Goal: Information Seeking & Learning: Compare options

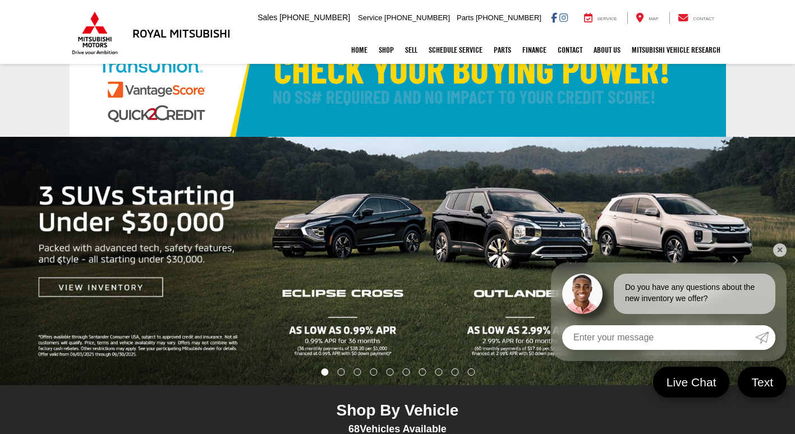
scroll to position [56, 0]
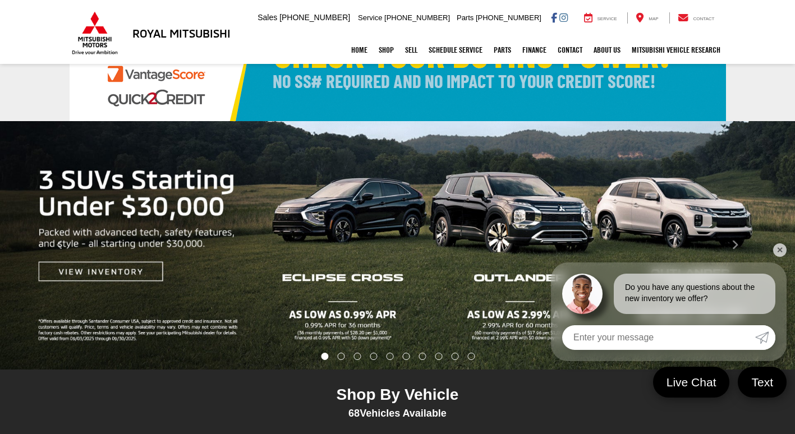
click at [781, 251] on link "✕" at bounding box center [779, 250] width 13 height 13
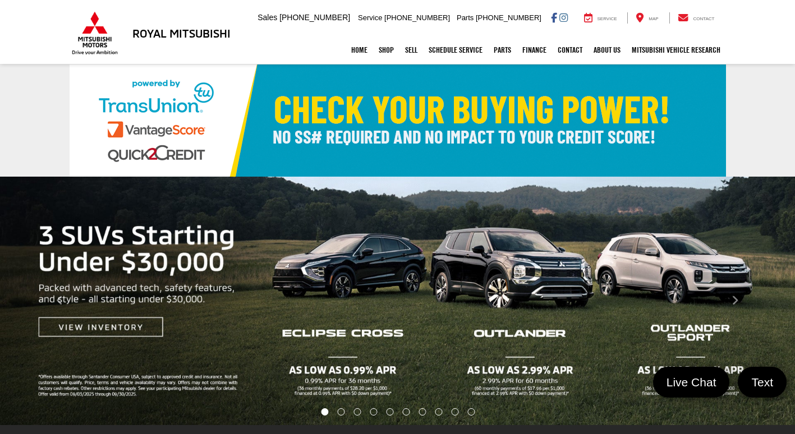
scroll to position [0, 0]
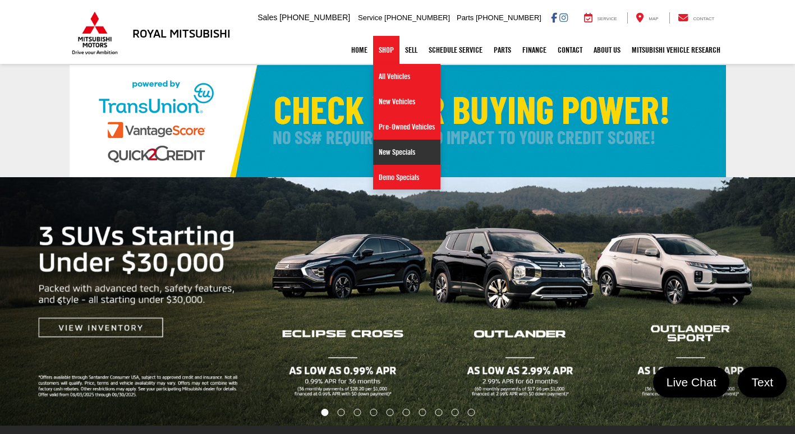
click at [404, 153] on link "New Specials" at bounding box center [406, 152] width 67 height 25
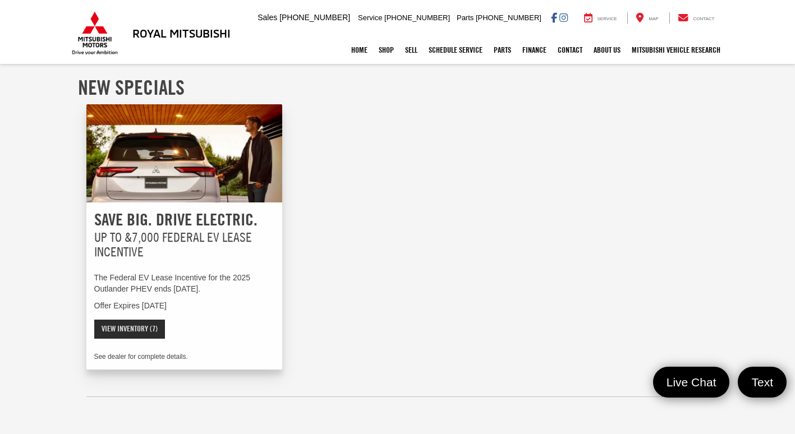
click at [141, 327] on link "View Inventory (7)" at bounding box center [129, 329] width 71 height 19
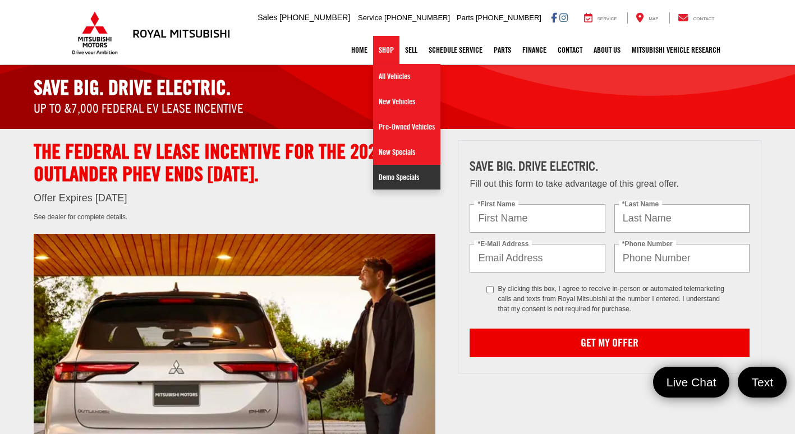
click at [391, 184] on link "Demo Specials" at bounding box center [406, 177] width 67 height 25
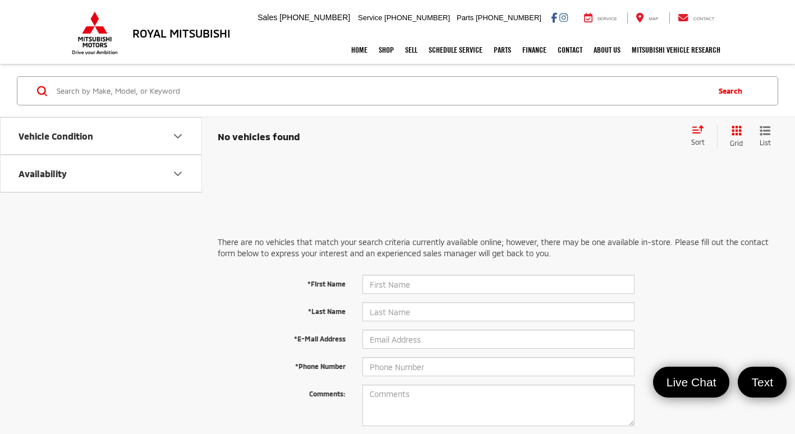
click at [475, 210] on div "There are no vehicles that match your search criteria currently available onlin…" at bounding box center [499, 375] width 562 height 345
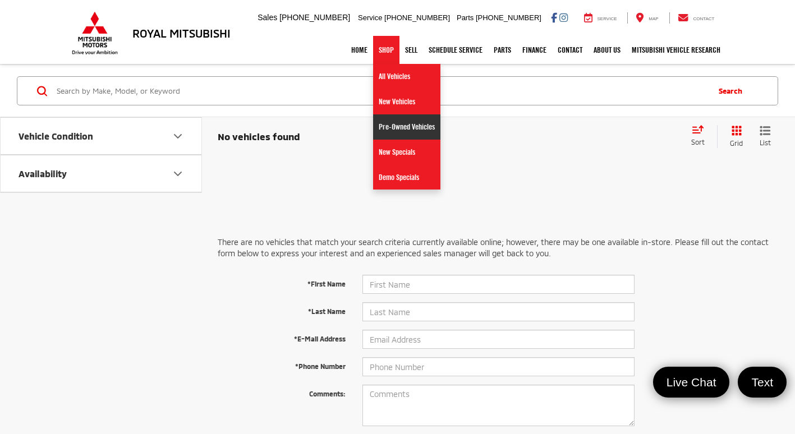
click at [384, 125] on link "Pre-Owned Vehicles" at bounding box center [406, 127] width 67 height 25
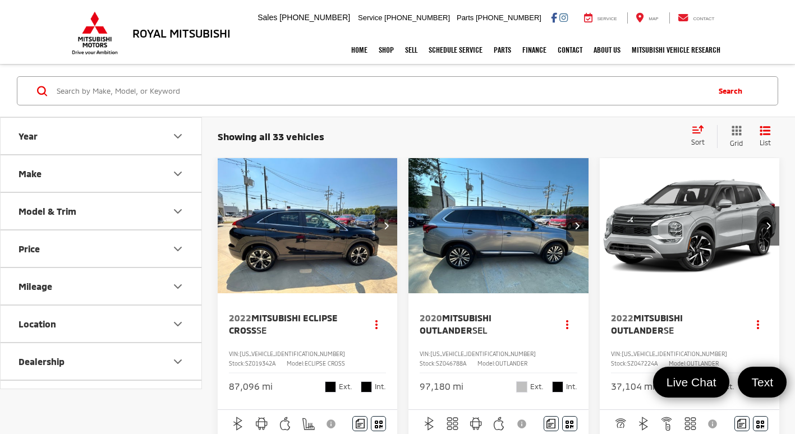
click at [79, 245] on button "Price" at bounding box center [102, 249] width 202 height 36
drag, startPoint x: 151, startPoint y: 278, endPoint x: 92, endPoint y: 276, distance: 59.0
click at [92, 276] on div "10,000 — 51,000" at bounding box center [101, 278] width 174 height 22
click at [79, 388] on button "Location" at bounding box center [102, 393] width 202 height 36
type input "23,000"
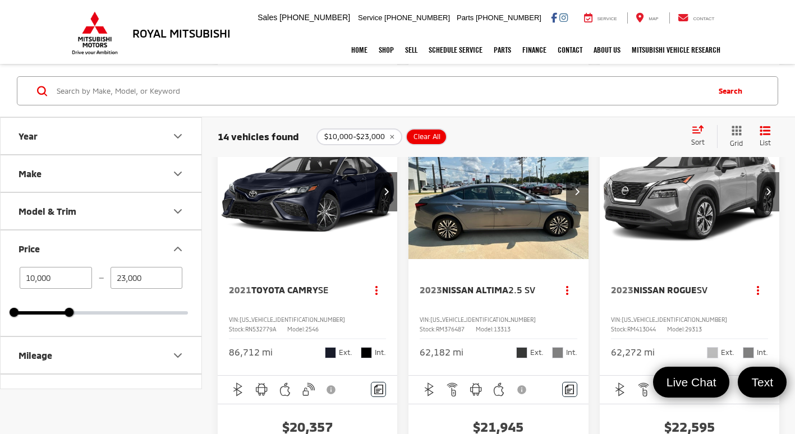
scroll to position [1066, 0]
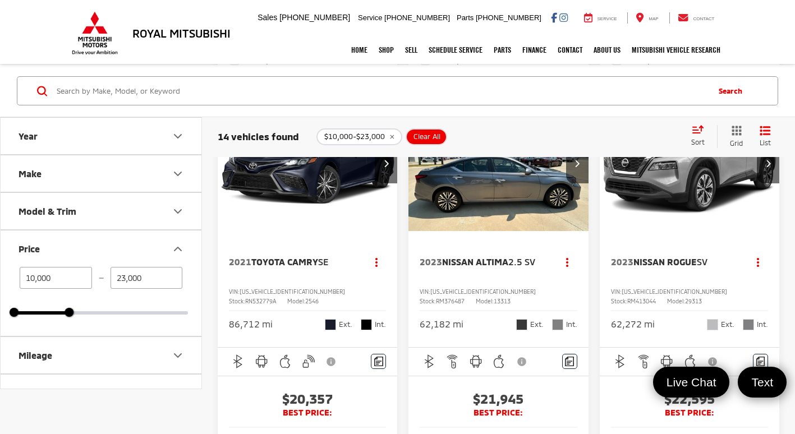
click at [104, 352] on button "Mileage" at bounding box center [102, 355] width 202 height 36
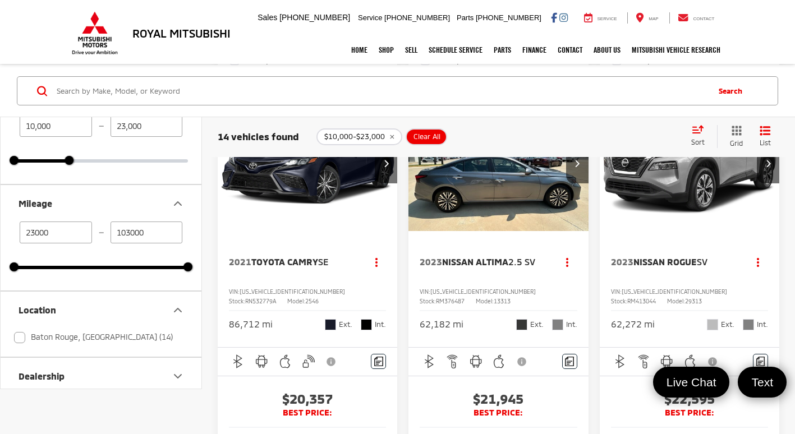
scroll to position [168, 0]
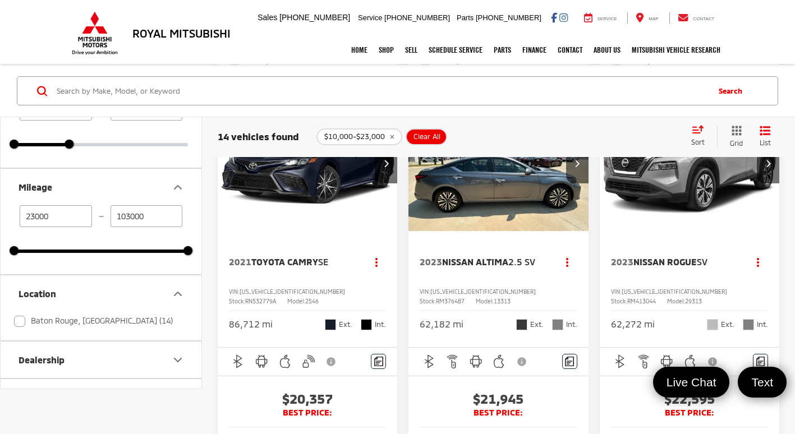
drag, startPoint x: 60, startPoint y: 214, endPoint x: -16, endPoint y: 219, distance: 76.0
click at [0, 219] on html "Royal Mitsubishi 9255 Airline Hwy, Baton Rouge, LA 70815 Sales Mobile Sales 225…" at bounding box center [397, 392] width 795 height 2917
type input "5000"
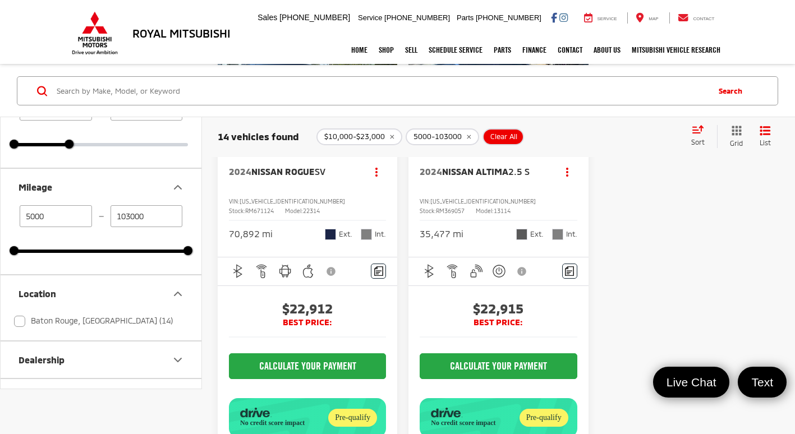
scroll to position [2189, 0]
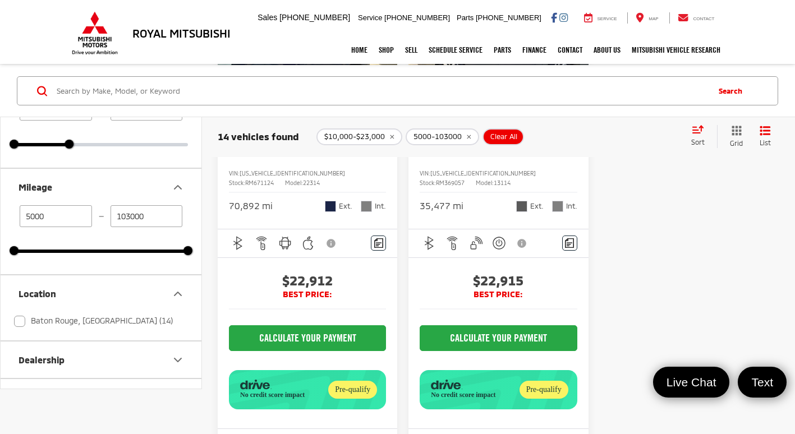
click at [302, 113] on img "2024 Nissan Rogue SV 0" at bounding box center [307, 46] width 181 height 136
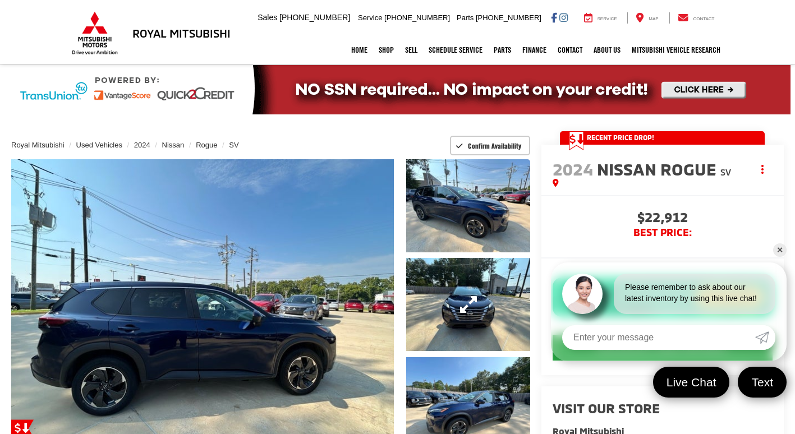
click at [432, 294] on link "Expand Photo 2" at bounding box center [468, 304] width 124 height 93
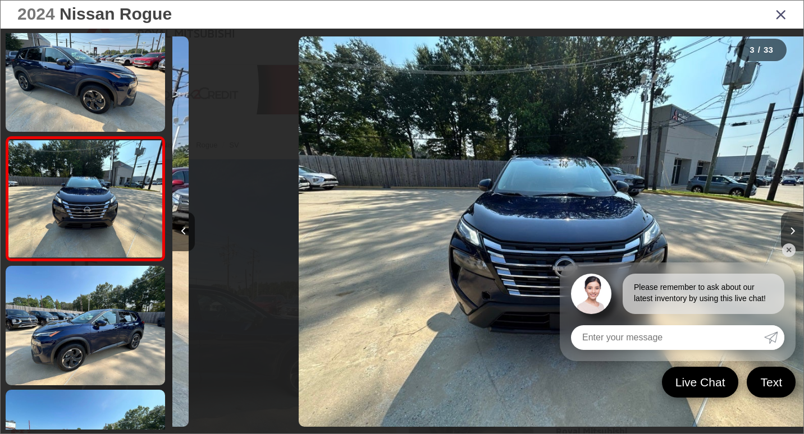
scroll to position [0, 1262]
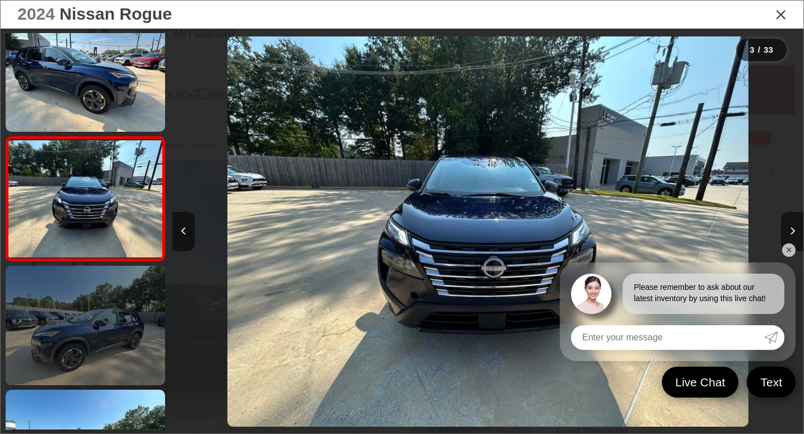
click at [96, 345] on link at bounding box center [85, 326] width 159 height 120
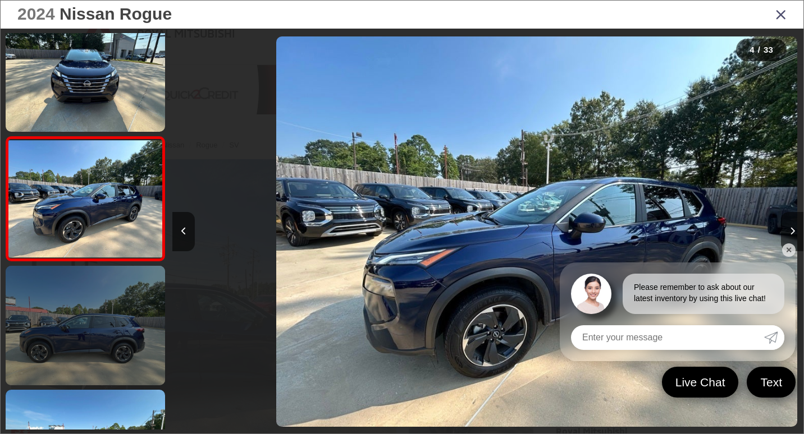
scroll to position [0, 1893]
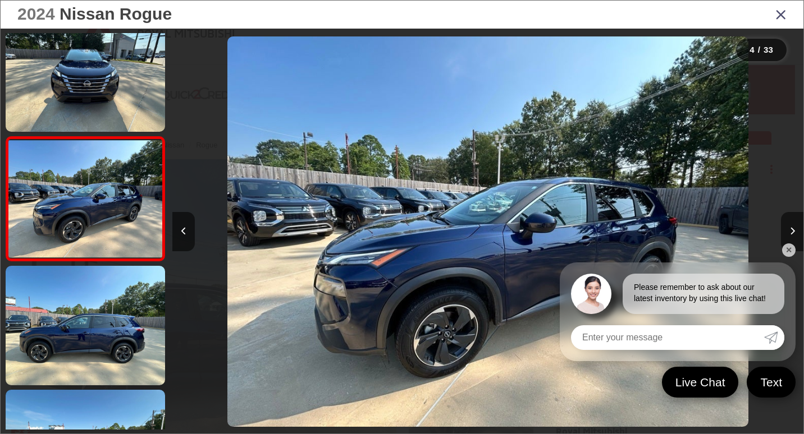
click at [438, 293] on img "2024 Nissan Rogue SV 3" at bounding box center [487, 231] width 521 height 391
click at [789, 226] on button "Next image" at bounding box center [792, 231] width 22 height 39
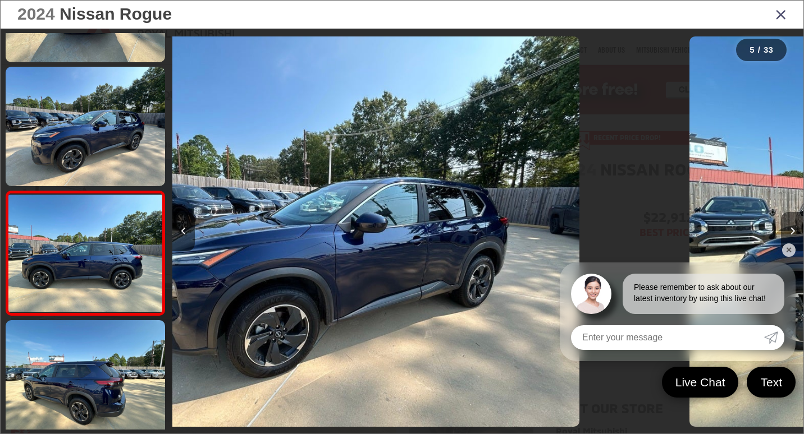
scroll to position [393, 0]
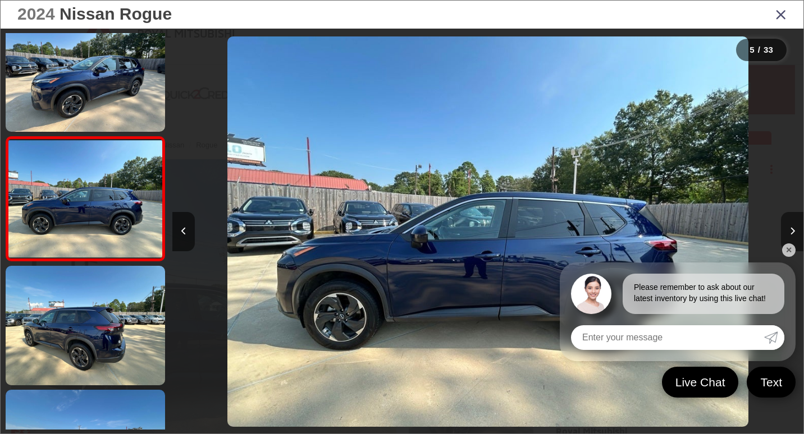
click at [784, 225] on button "Next image" at bounding box center [792, 231] width 22 height 39
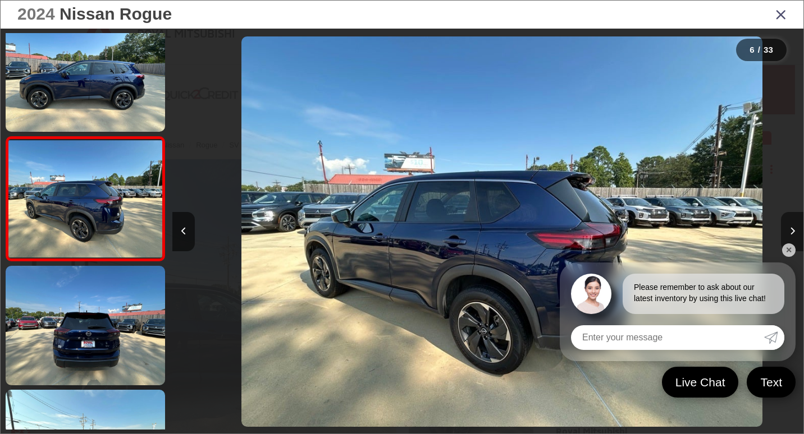
scroll to position [0, 3155]
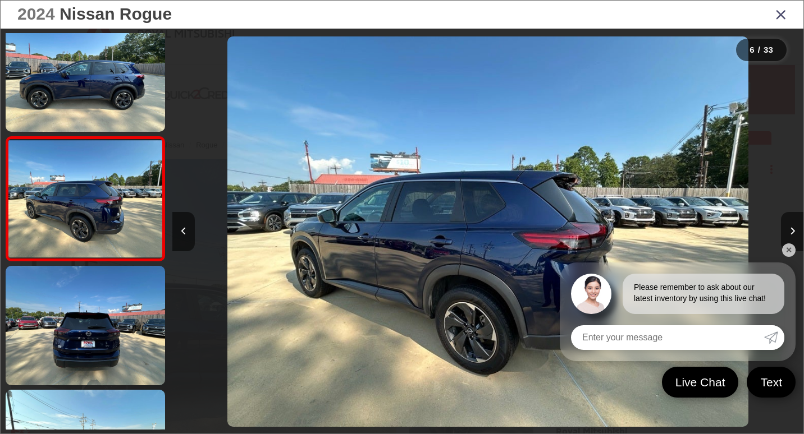
click at [780, 225] on div at bounding box center [725, 232] width 158 height 406
click at [779, 228] on div at bounding box center [725, 232] width 158 height 406
click at [788, 228] on button "Next image" at bounding box center [792, 231] width 22 height 39
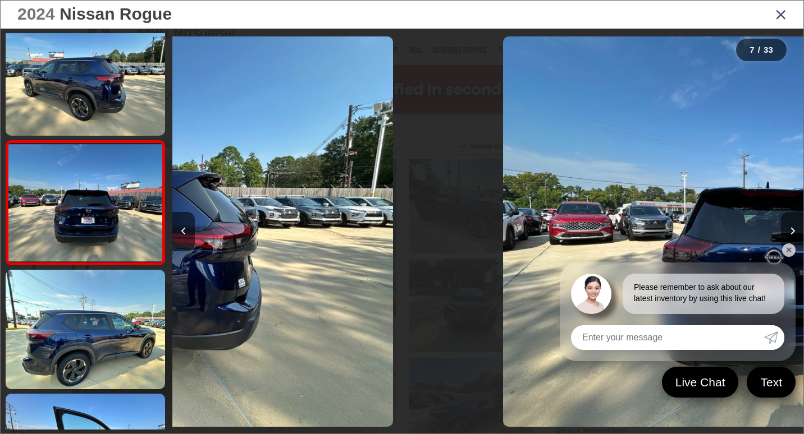
scroll to position [642, 0]
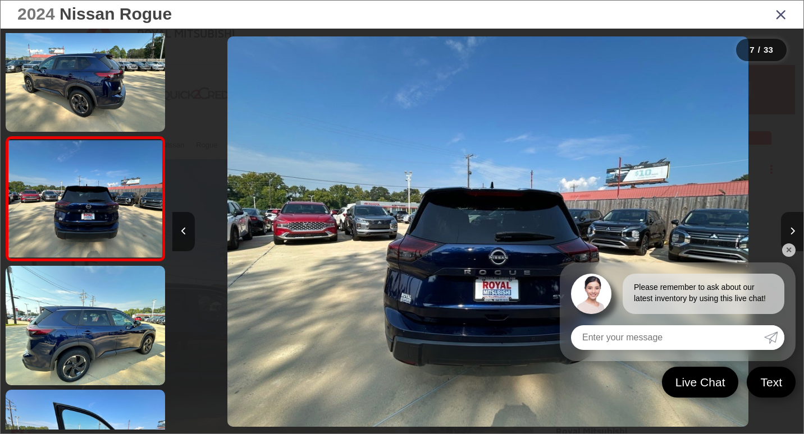
click at [785, 227] on button "Next image" at bounding box center [792, 231] width 22 height 39
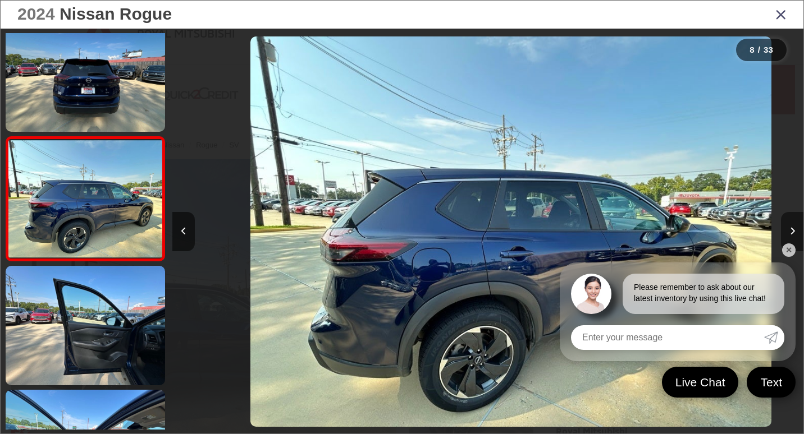
scroll to position [0, 4416]
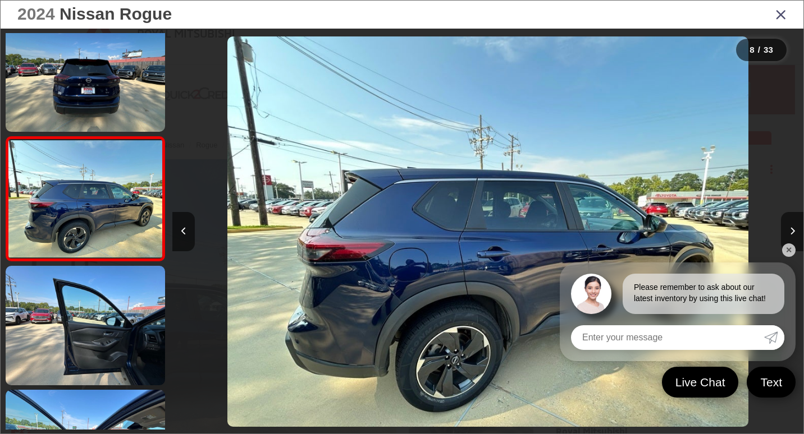
click at [780, 227] on div at bounding box center [725, 232] width 158 height 406
click at [778, 226] on div at bounding box center [725, 232] width 158 height 406
click at [791, 231] on icon "Next image" at bounding box center [792, 231] width 5 height 8
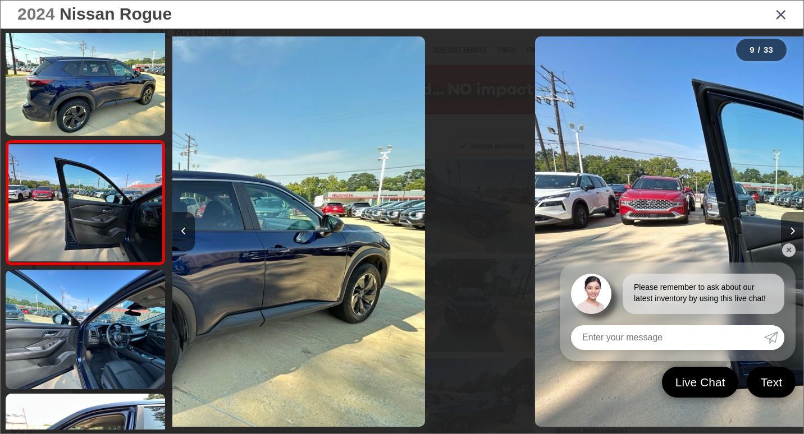
scroll to position [890, 0]
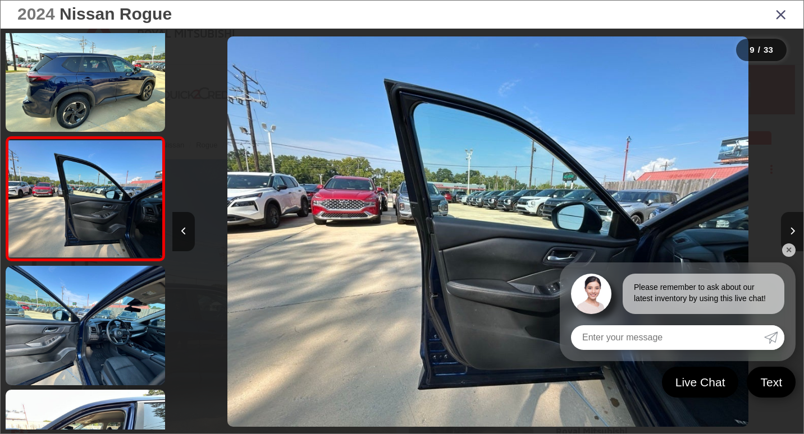
click at [784, 229] on button "Next image" at bounding box center [792, 231] width 22 height 39
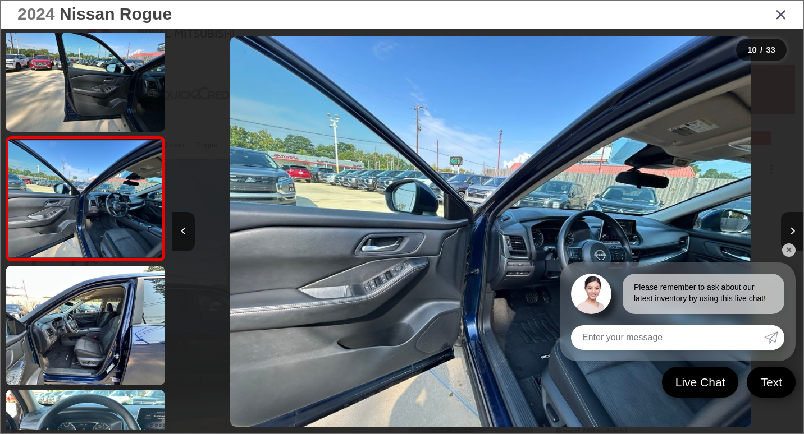
scroll to position [0, 5678]
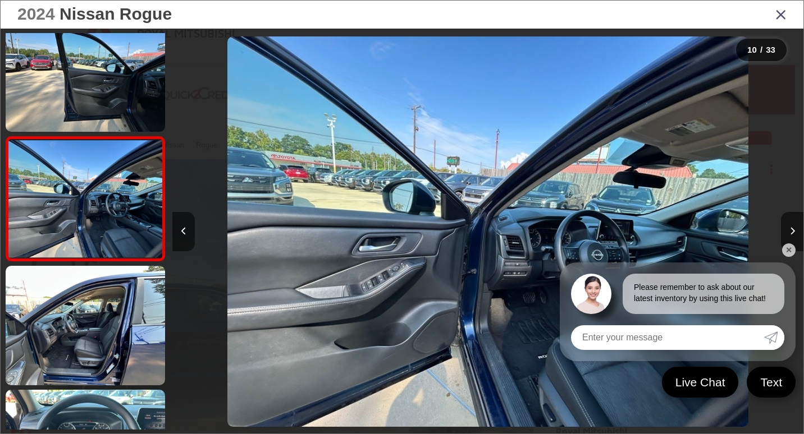
click at [779, 227] on div at bounding box center [725, 232] width 158 height 406
click at [778, 227] on div at bounding box center [725, 232] width 158 height 406
click at [790, 229] on icon "Next image" at bounding box center [792, 231] width 5 height 8
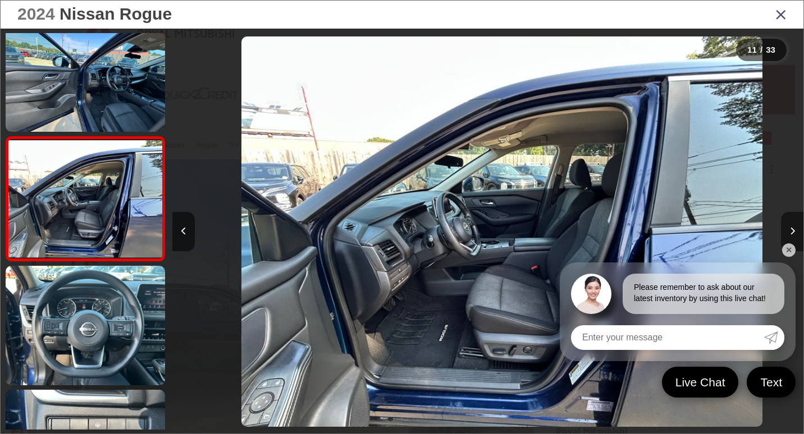
scroll to position [0, 6309]
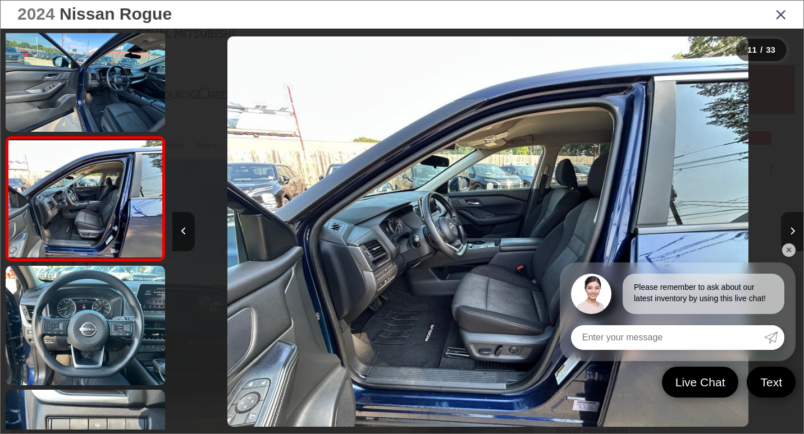
click at [784, 227] on button "Next image" at bounding box center [792, 231] width 22 height 39
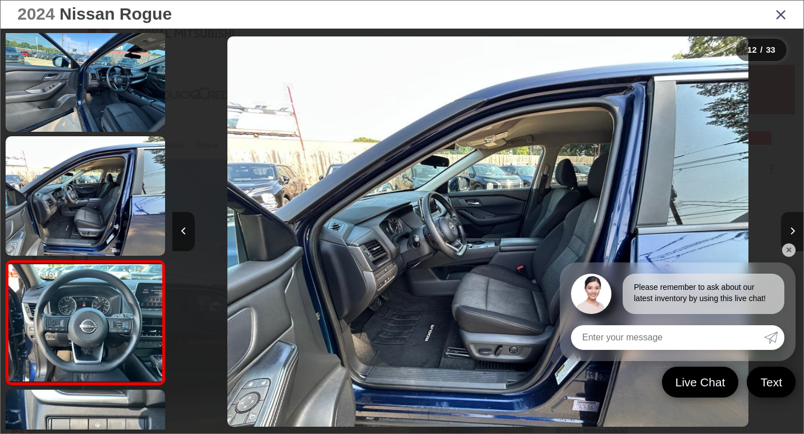
scroll to position [0, 0]
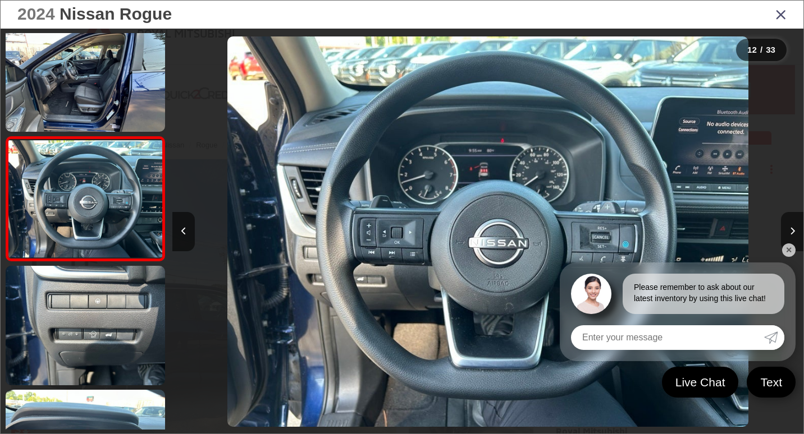
click at [777, 226] on div at bounding box center [725, 232] width 158 height 406
click at [776, 225] on div at bounding box center [725, 232] width 158 height 406
click at [791, 230] on icon "Next image" at bounding box center [792, 231] width 5 height 8
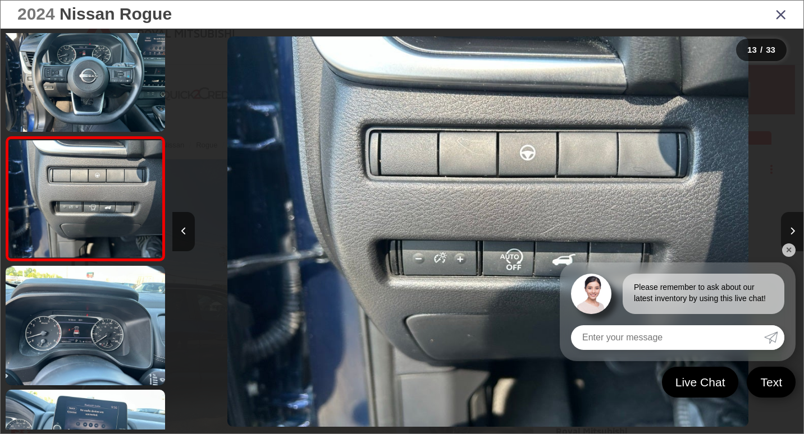
click at [784, 227] on button "Next image" at bounding box center [792, 231] width 22 height 39
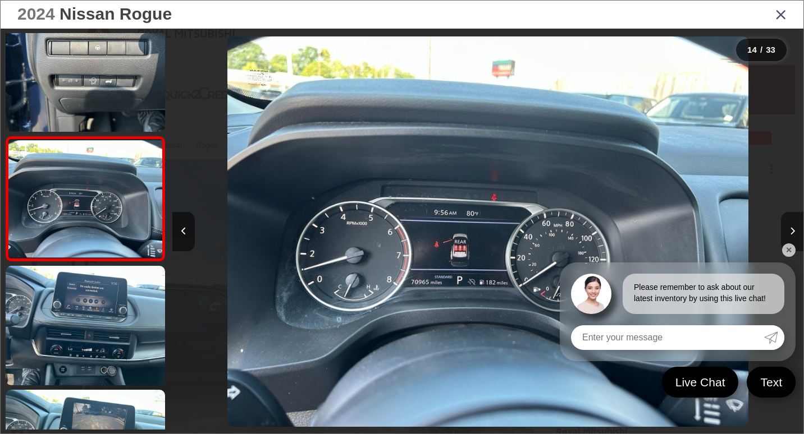
click at [781, 227] on button "Next image" at bounding box center [792, 231] width 22 height 39
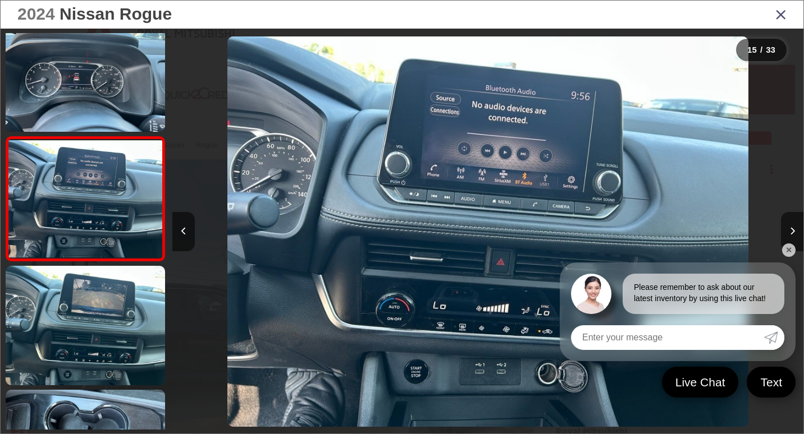
click at [778, 226] on div at bounding box center [725, 232] width 158 height 406
click at [788, 230] on button "Next image" at bounding box center [792, 231] width 22 height 39
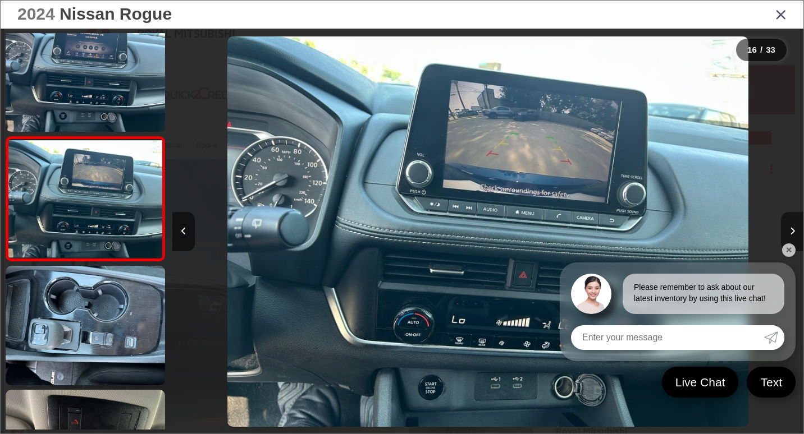
click at [781, 227] on button "Next image" at bounding box center [792, 231] width 22 height 39
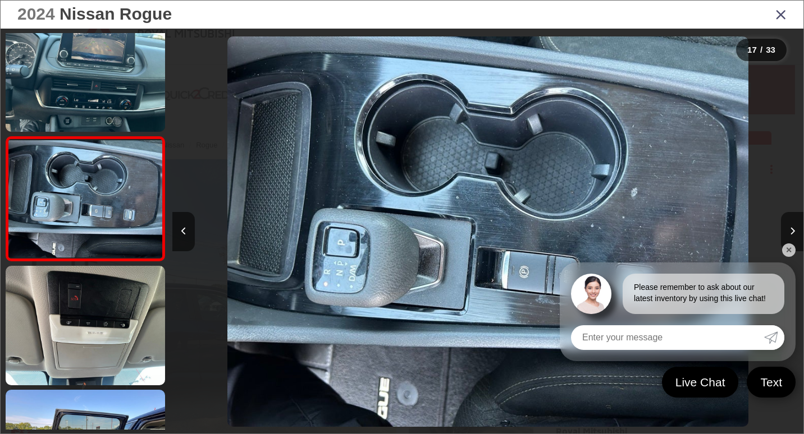
click at [778, 226] on div at bounding box center [725, 232] width 158 height 406
click at [790, 231] on icon "Next image" at bounding box center [792, 231] width 5 height 8
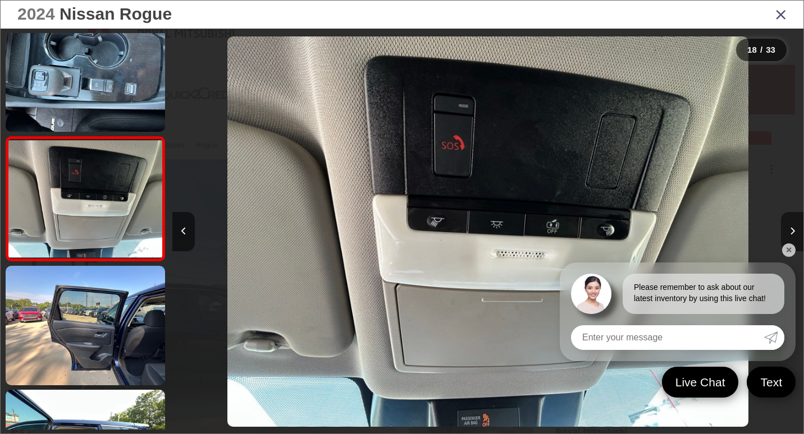
click at [785, 229] on button "Next image" at bounding box center [792, 231] width 22 height 39
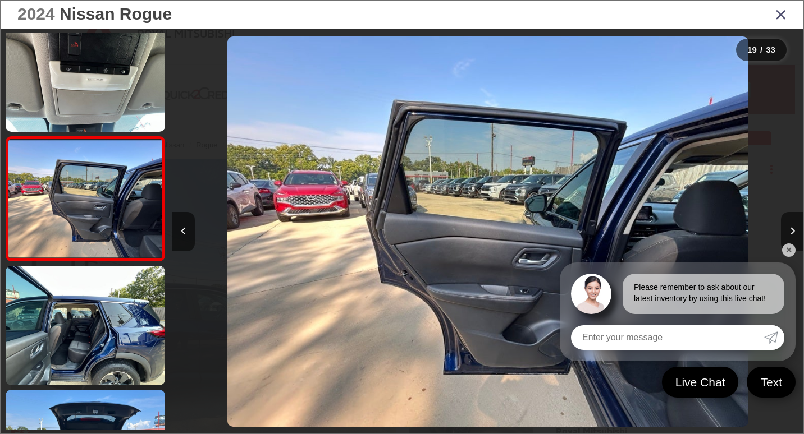
click at [780, 227] on div at bounding box center [725, 232] width 158 height 406
click at [791, 230] on icon "Next image" at bounding box center [792, 231] width 5 height 8
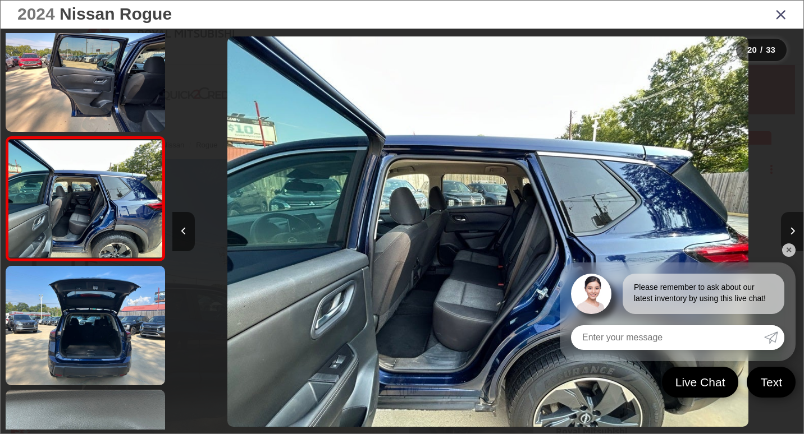
click at [787, 229] on button "Next image" at bounding box center [792, 231] width 22 height 39
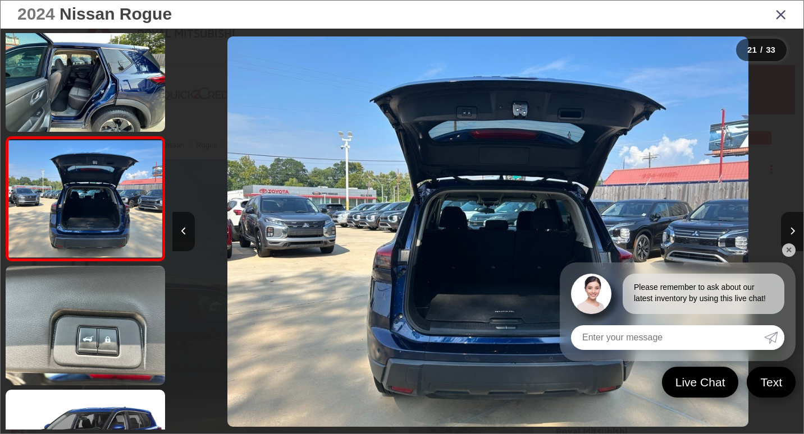
click at [781, 16] on icon "Close gallery" at bounding box center [780, 14] width 11 height 15
